Goal: Information Seeking & Learning: Learn about a topic

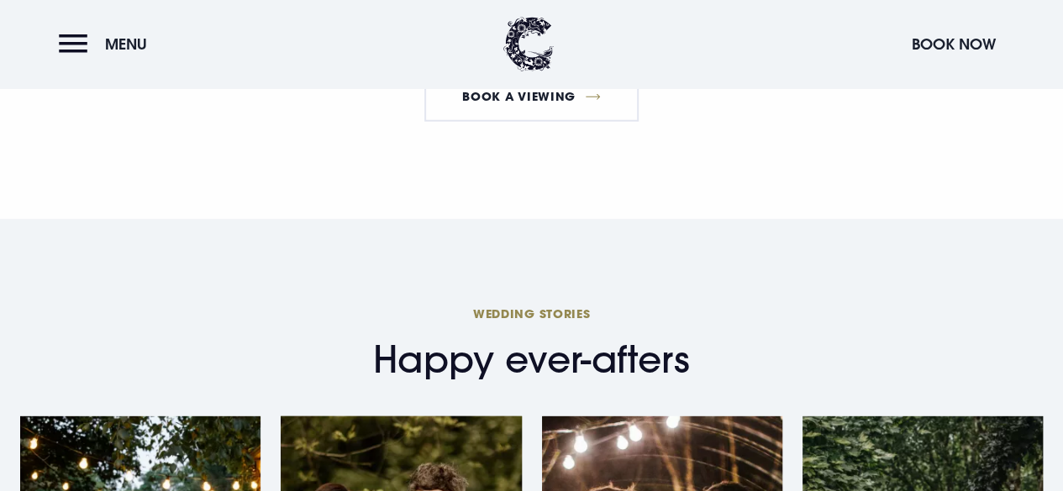
scroll to position [2604, 0]
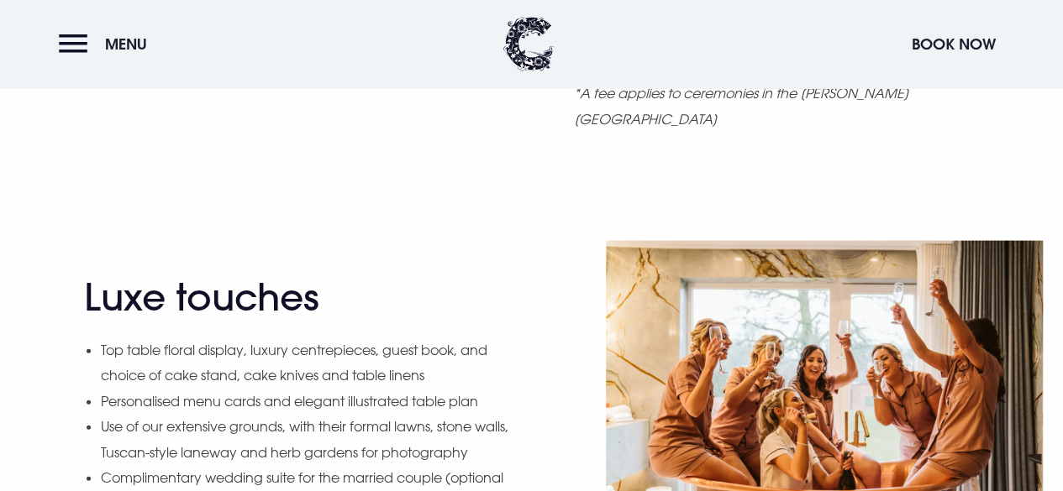
scroll to position [1848, 0]
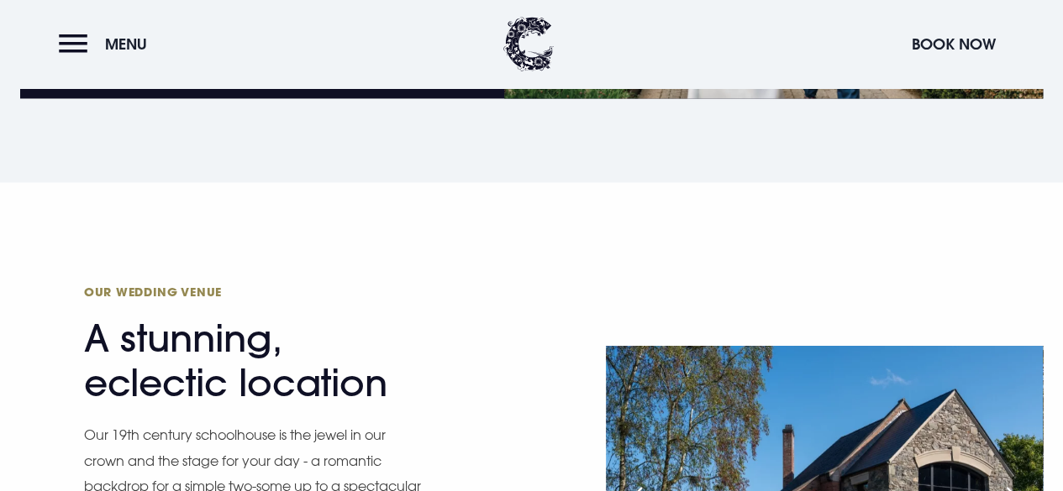
scroll to position [1680, 0]
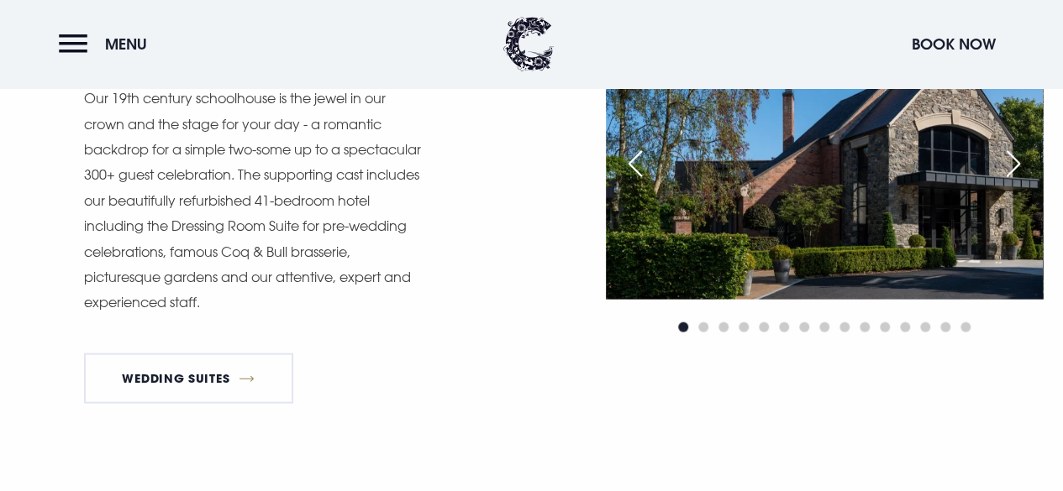
click at [1013, 181] on div "Next slide" at bounding box center [1013, 163] width 42 height 37
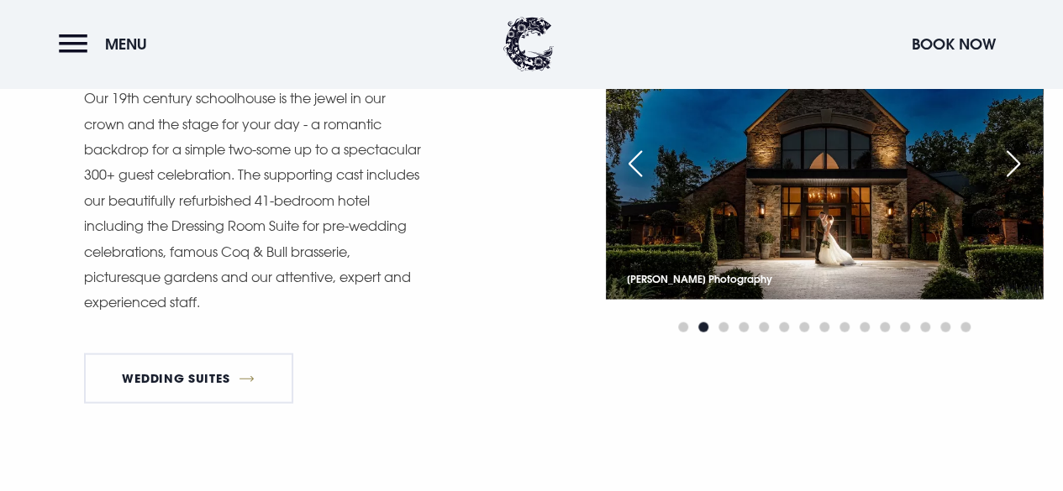
click at [1013, 181] on div "Next slide" at bounding box center [1013, 163] width 42 height 37
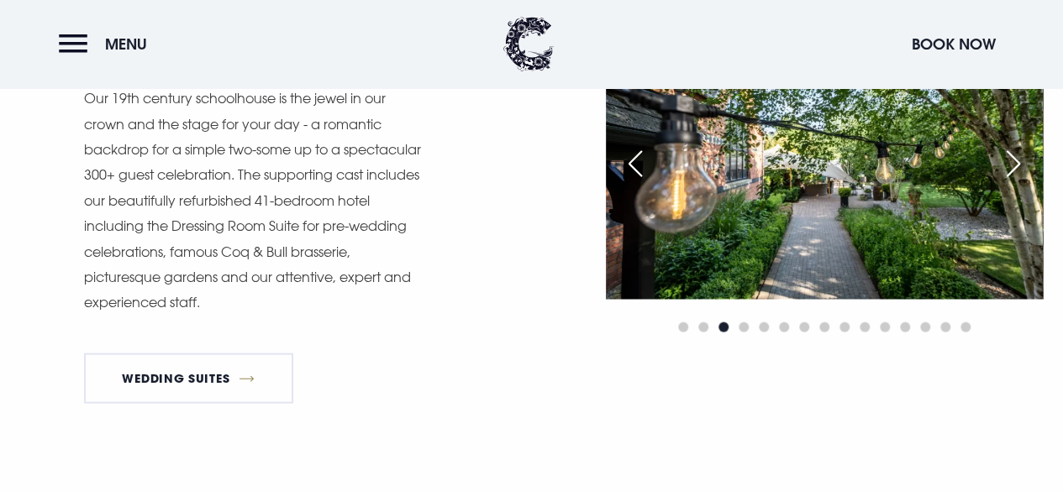
click at [1013, 181] on div "Next slide" at bounding box center [1013, 163] width 42 height 37
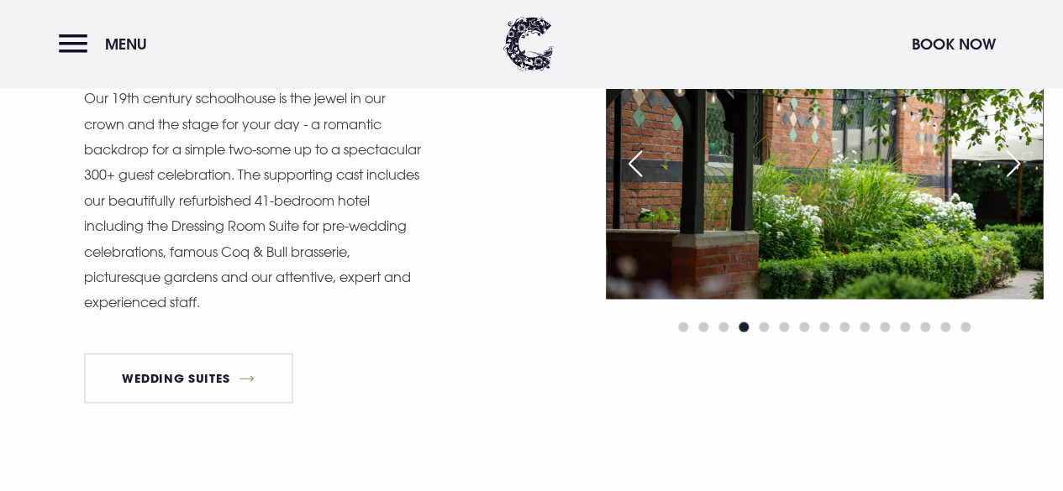
click at [1013, 181] on div "Next slide" at bounding box center [1013, 163] width 42 height 37
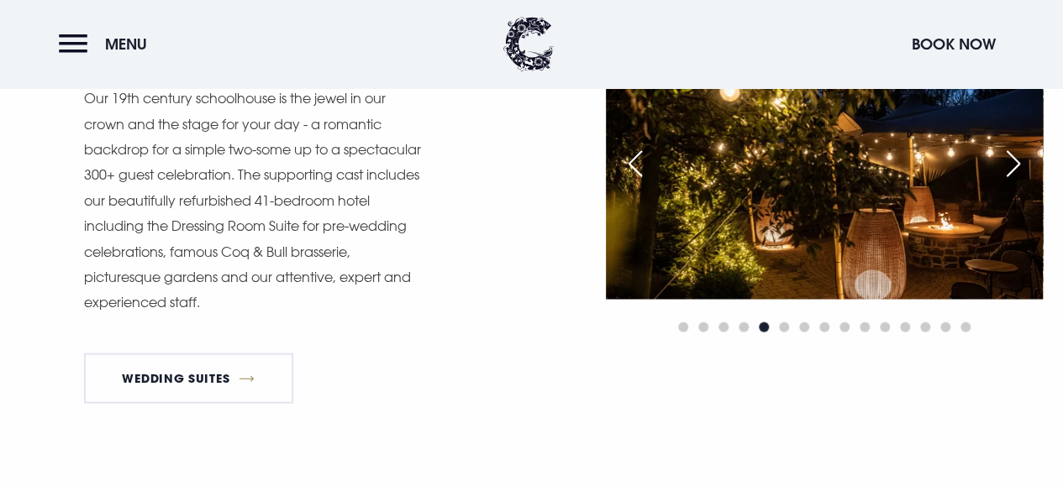
click at [1013, 181] on div "Next slide" at bounding box center [1013, 163] width 42 height 37
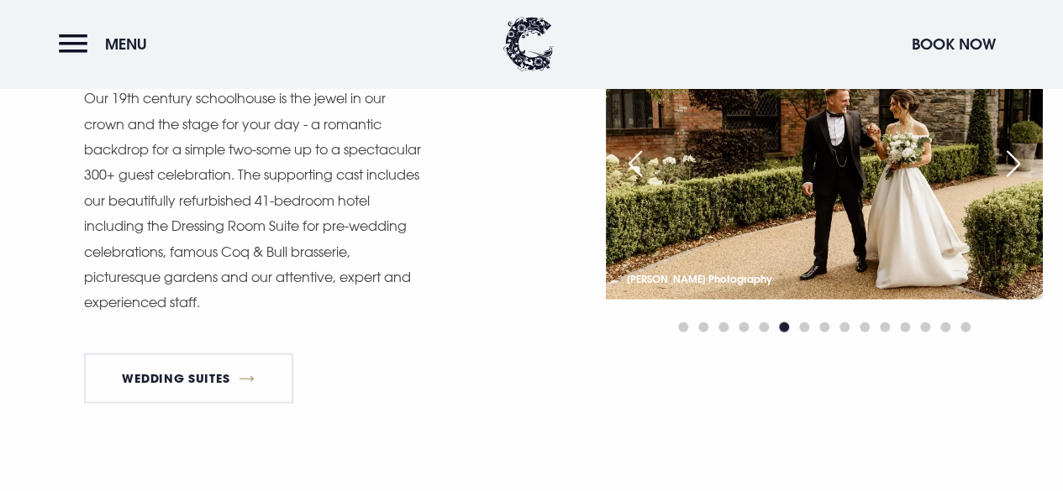
click at [1013, 181] on div "Next slide" at bounding box center [1013, 163] width 42 height 37
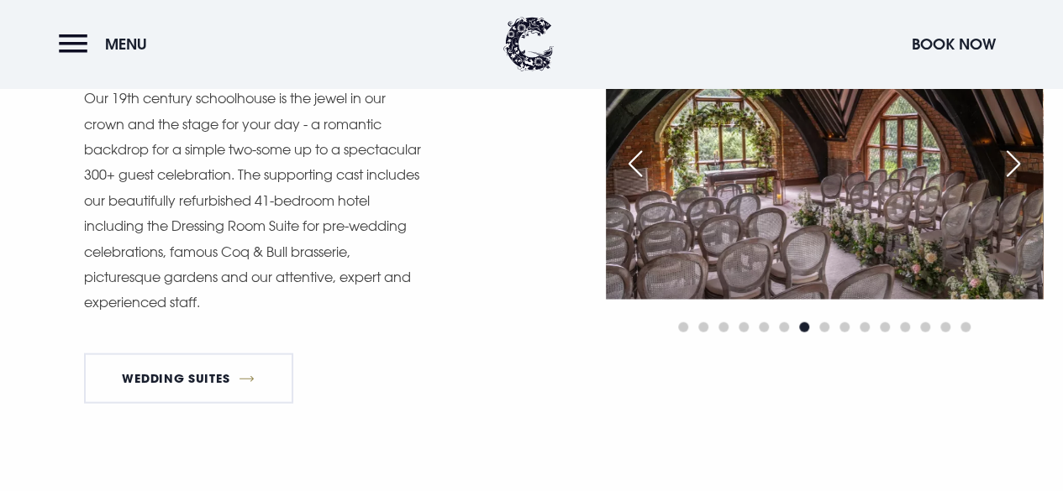
click at [1013, 181] on div "Next slide" at bounding box center [1013, 163] width 42 height 37
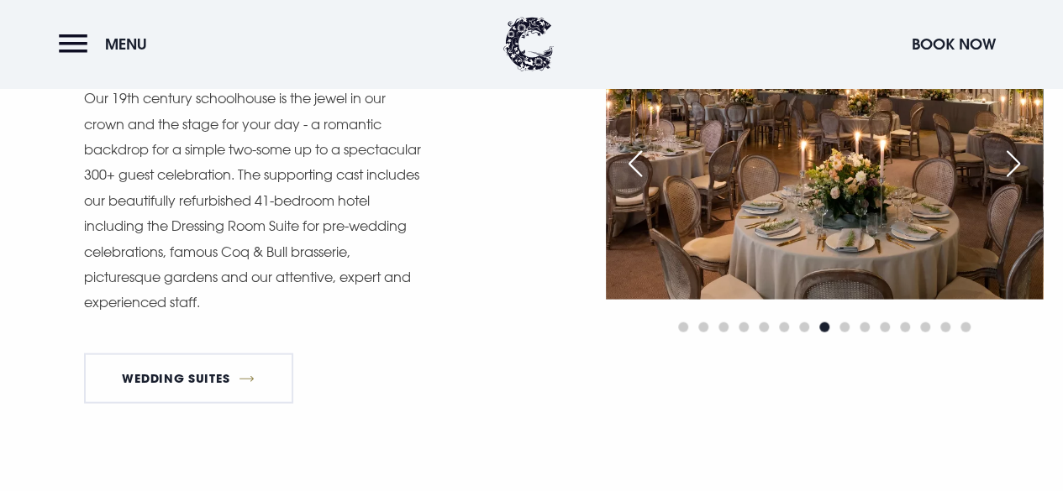
click at [1013, 181] on div "Next slide" at bounding box center [1013, 163] width 42 height 37
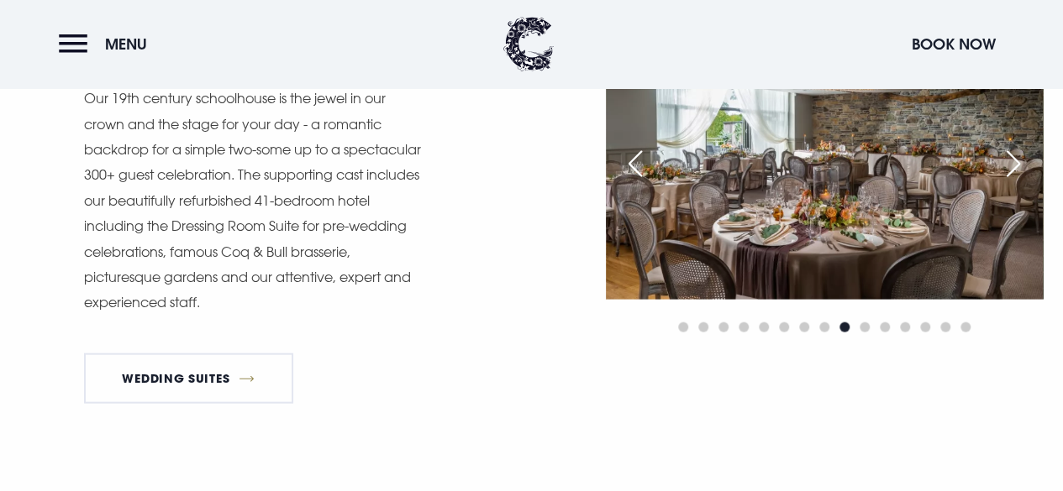
click at [1013, 181] on div "Next slide" at bounding box center [1013, 163] width 42 height 37
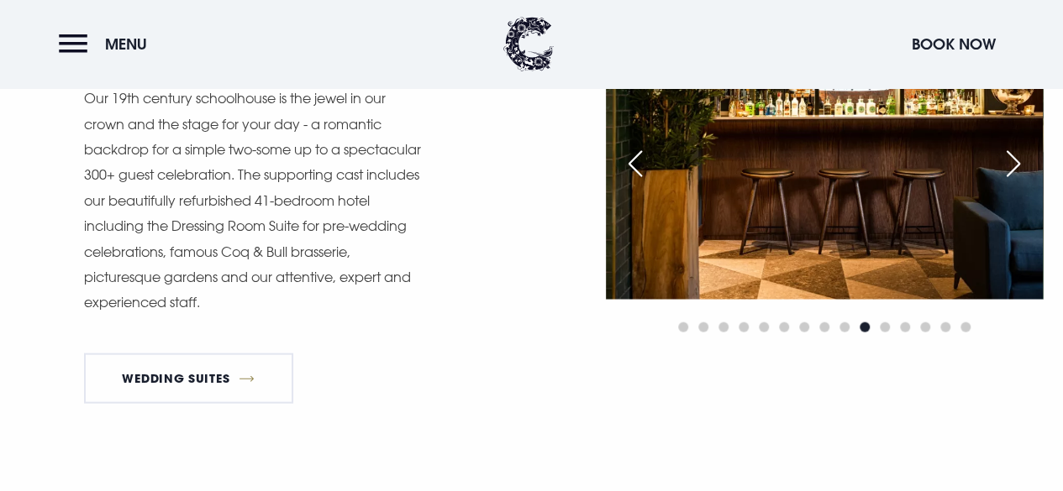
click at [1013, 181] on div "Next slide" at bounding box center [1013, 163] width 42 height 37
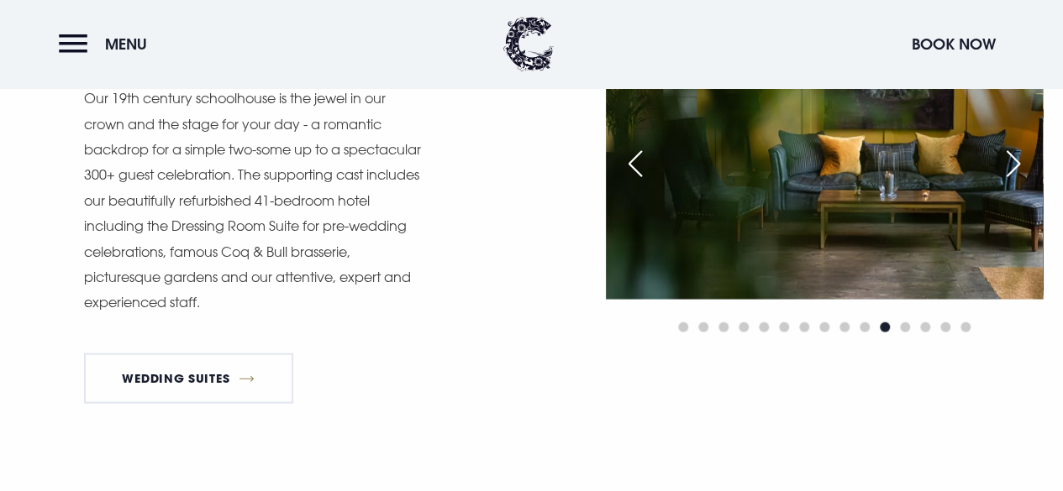
click at [1013, 181] on div "Next slide" at bounding box center [1013, 163] width 42 height 37
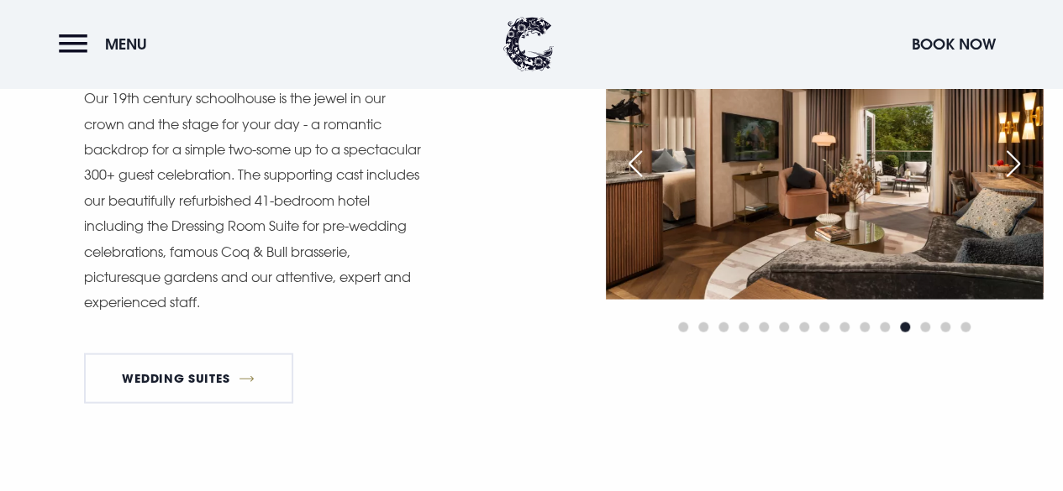
click at [1013, 181] on div "Next slide" at bounding box center [1013, 163] width 42 height 37
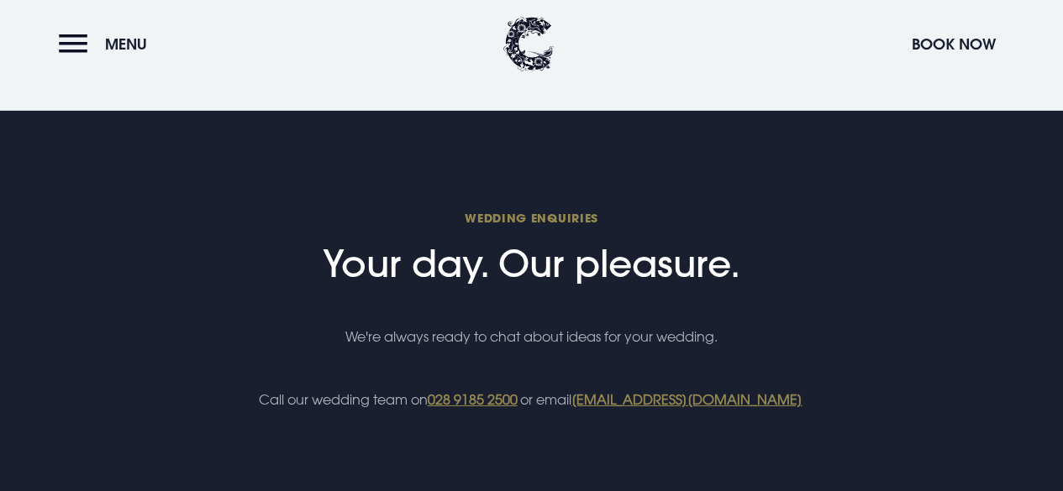
scroll to position [5797, 0]
